Goal: Task Accomplishment & Management: Use online tool/utility

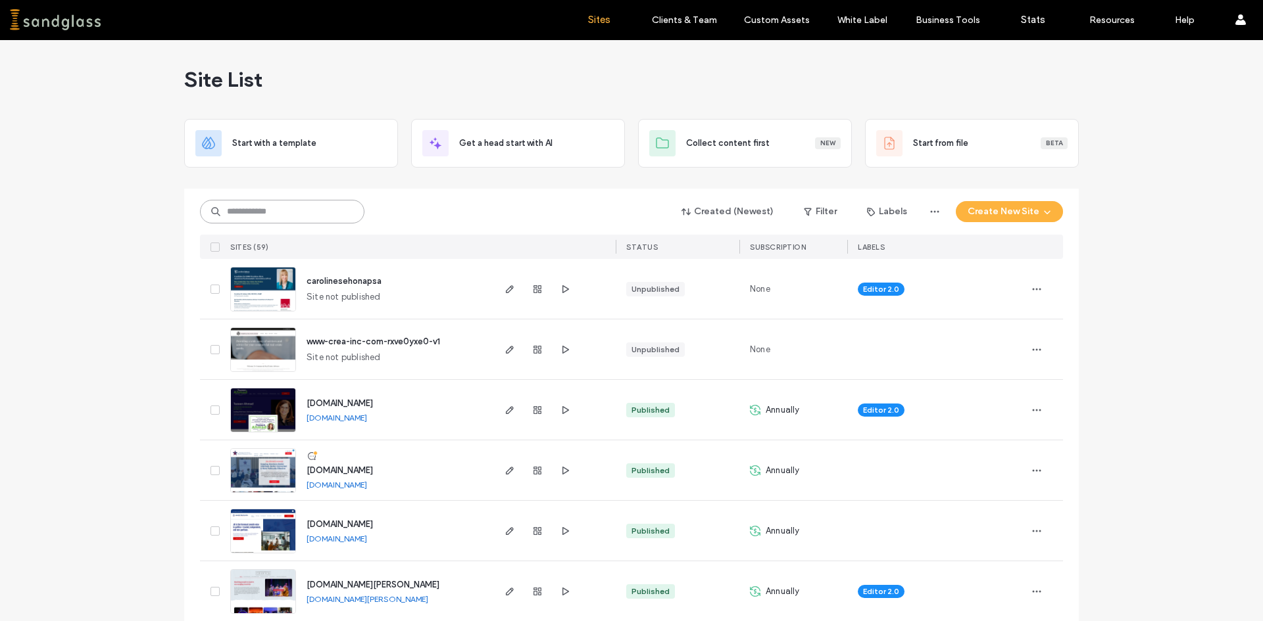
click at [320, 217] on input at bounding box center [282, 212] width 164 height 24
type input "******"
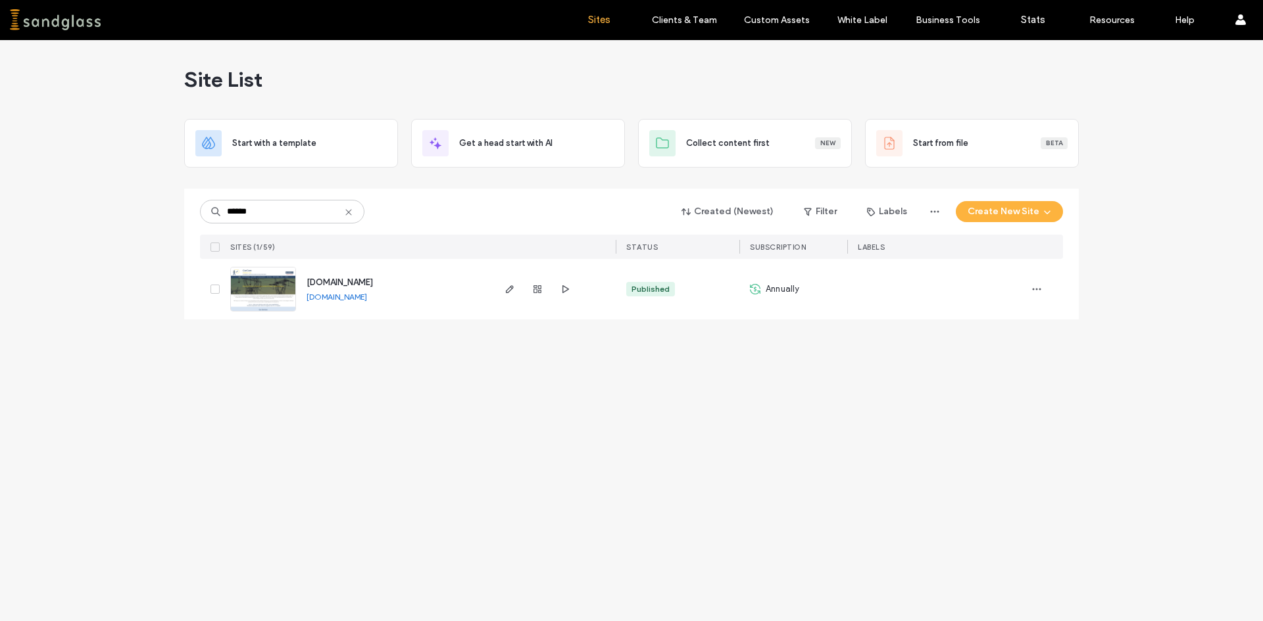
click at [366, 293] on link "[DOMAIN_NAME]" at bounding box center [336, 297] width 60 height 10
click at [511, 287] on use "button" at bounding box center [510, 289] width 8 height 8
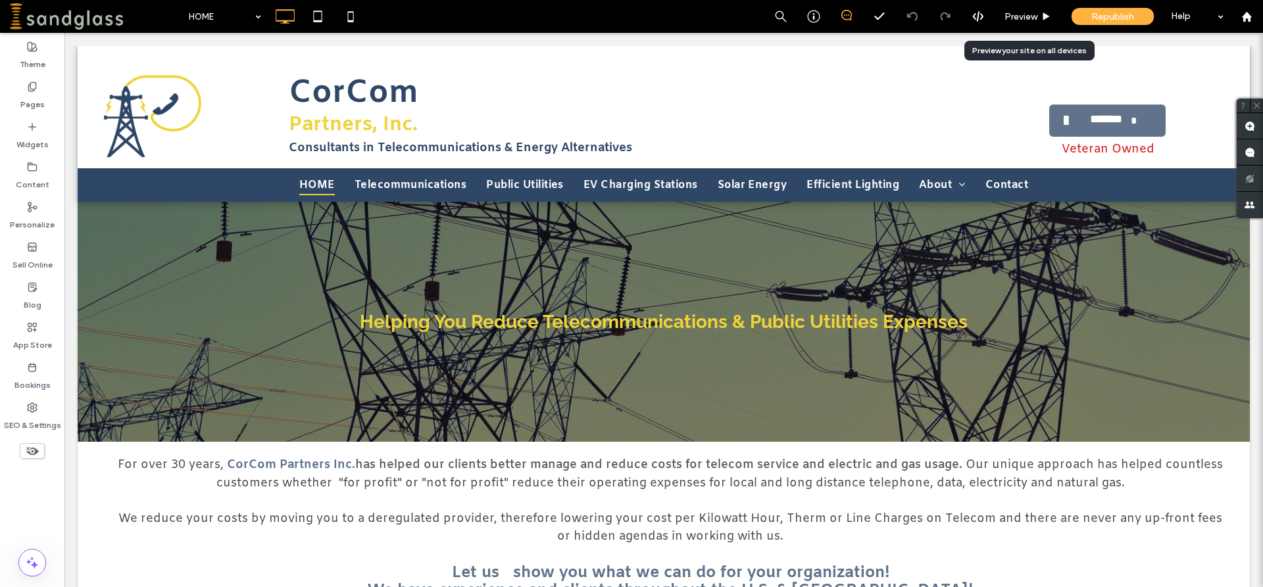
drag, startPoint x: 1021, startPoint y: 14, endPoint x: 965, endPoint y: 55, distance: 69.2
click at [1021, 14] on span "Preview" at bounding box center [1020, 16] width 33 height 11
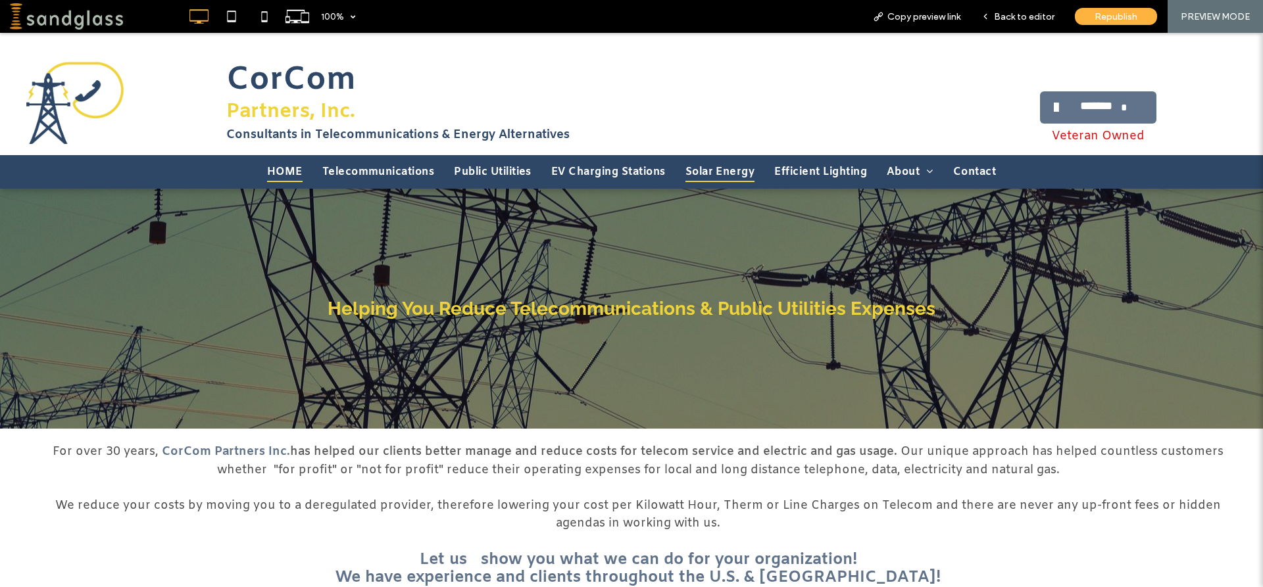
click at [697, 170] on span "Solar Energy" at bounding box center [720, 172] width 70 height 20
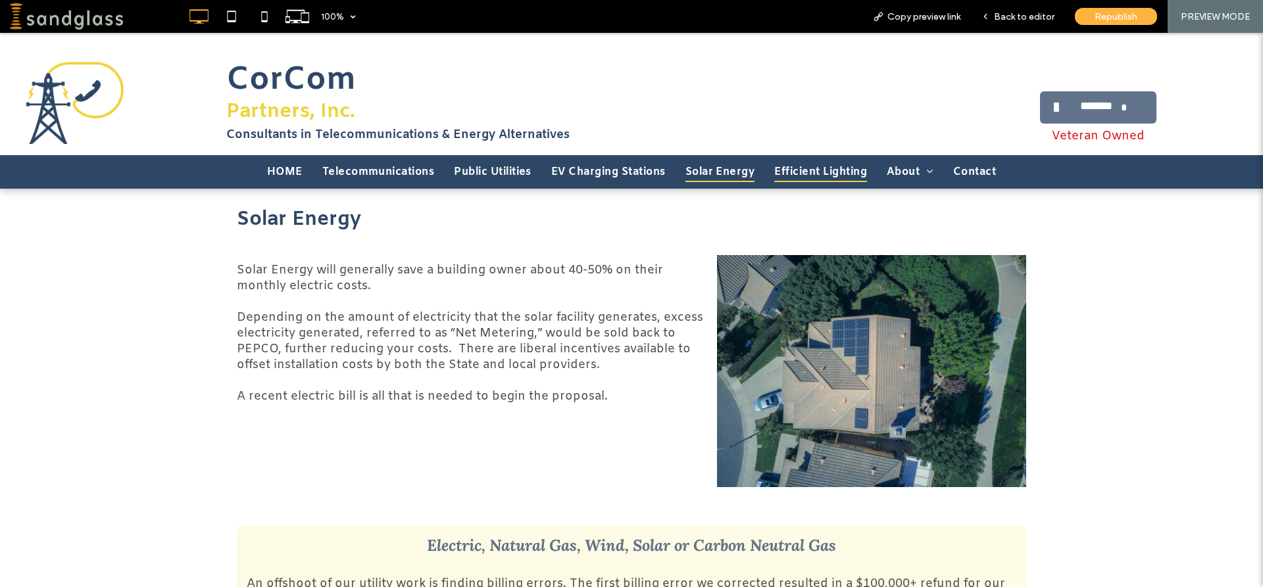
click at [817, 164] on span "Efficient Lighting" at bounding box center [820, 172] width 93 height 20
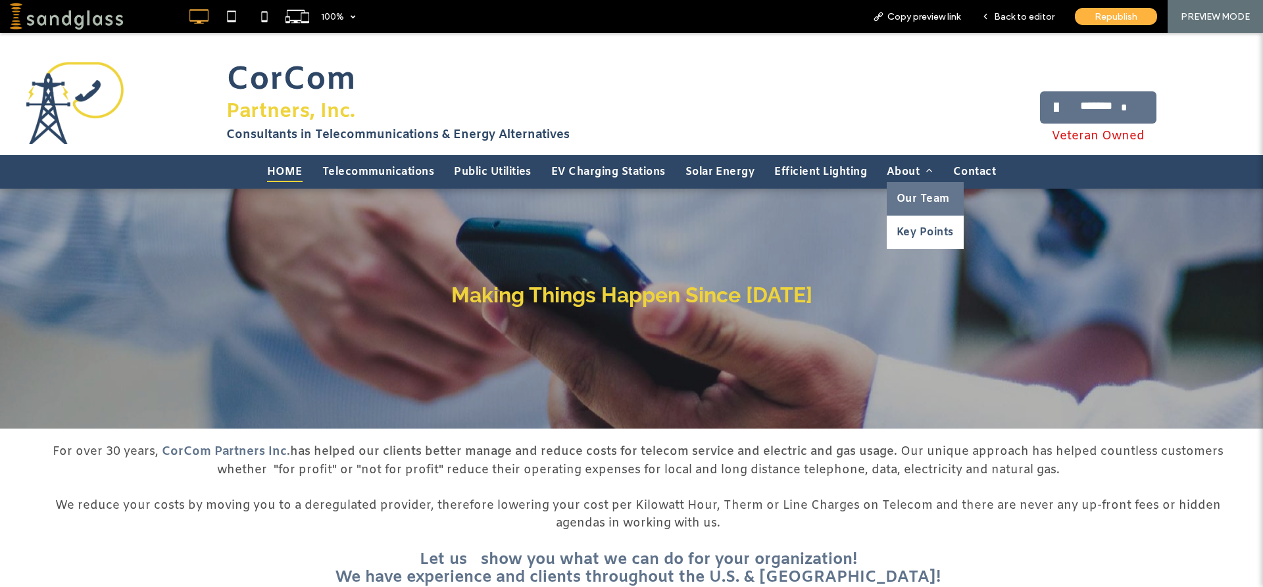
click at [915, 195] on span "Our Team" at bounding box center [922, 199] width 53 height 14
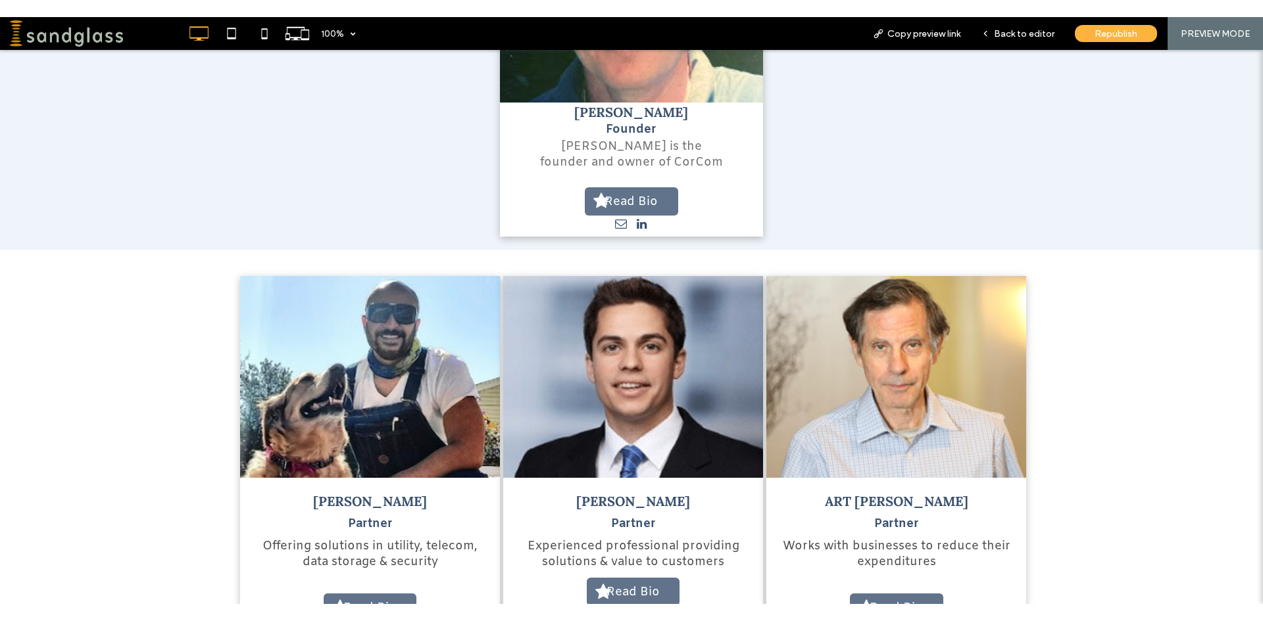
scroll to position [460, 0]
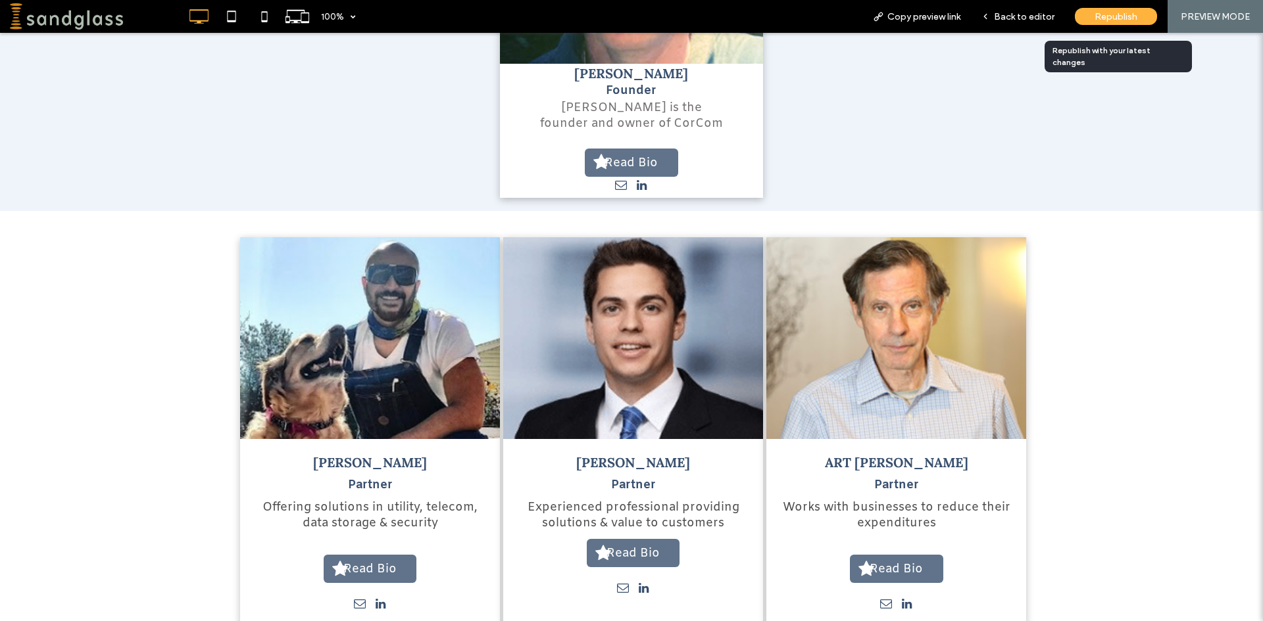
click at [1101, 19] on span "Republish" at bounding box center [1115, 16] width 43 height 11
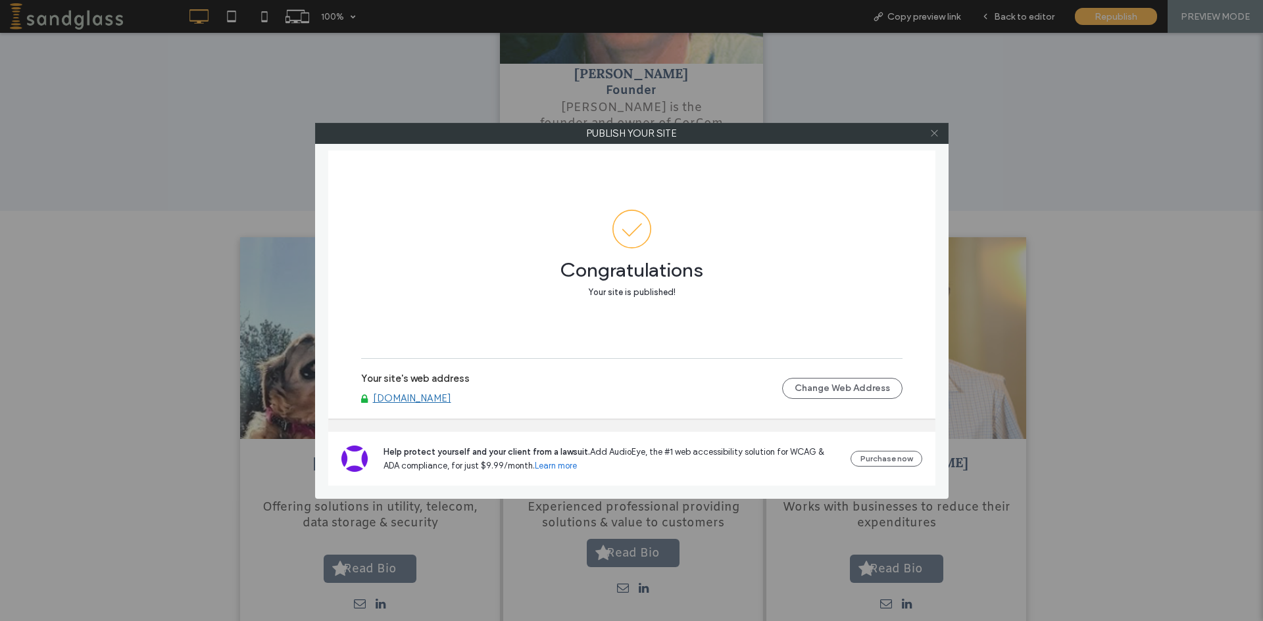
click at [934, 131] on icon at bounding box center [934, 133] width 10 height 10
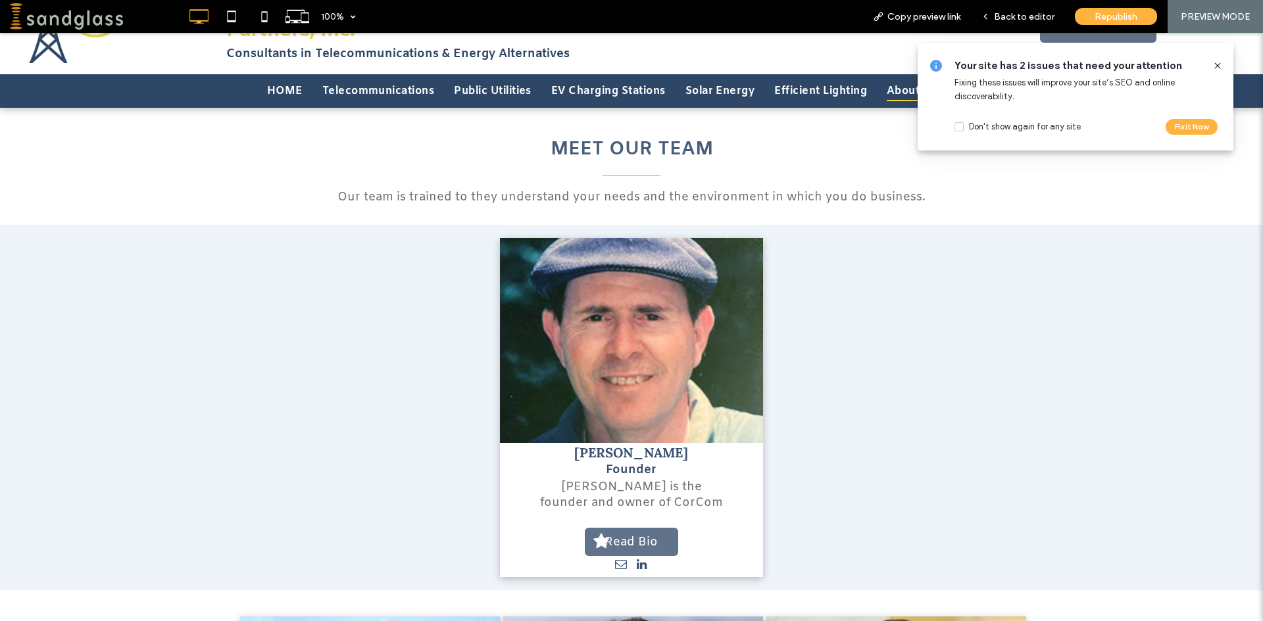
scroll to position [0, 0]
